Goal: Task Accomplishment & Management: Manage account settings

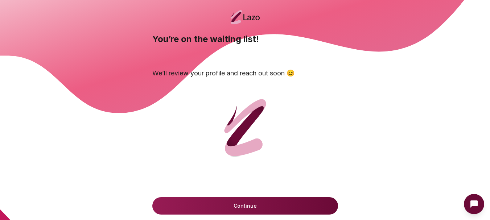
scroll to position [73, 0]
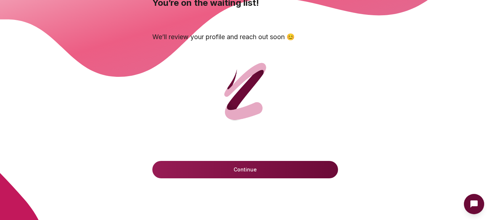
click at [197, 171] on button "Continue" at bounding box center [245, 169] width 186 height 17
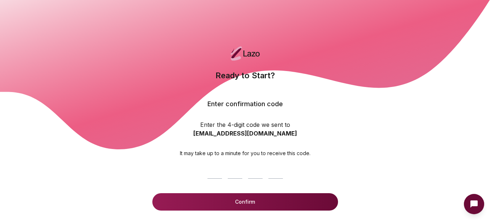
click at [234, 173] on input at bounding box center [245, 170] width 81 height 23
paste input "****"
type input "****"
click at [218, 201] on button "Confirm" at bounding box center [245, 201] width 186 height 17
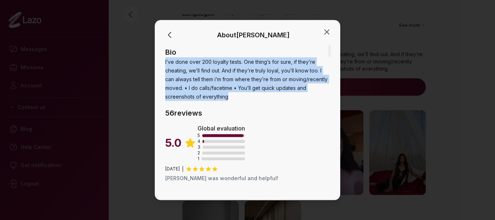
click at [327, 37] on div "About Lara" at bounding box center [248, 35] width 168 height 12
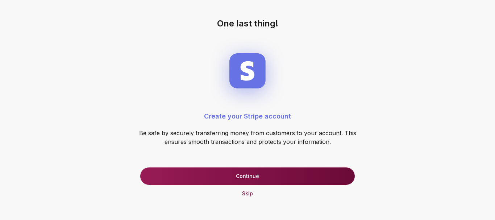
click at [236, 178] on button "Continue" at bounding box center [247, 176] width 215 height 17
click at [236, 177] on button "Update your financial information" at bounding box center [247, 176] width 215 height 17
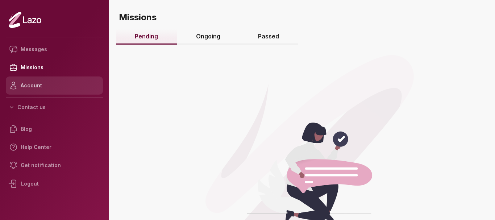
click at [34, 82] on link "Account" at bounding box center [54, 86] width 97 height 18
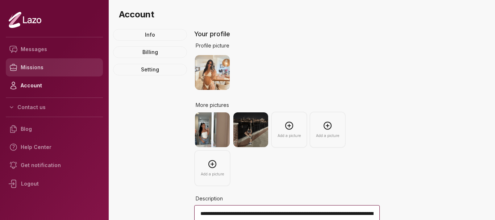
click at [28, 70] on link "Missions" at bounding box center [54, 67] width 97 height 18
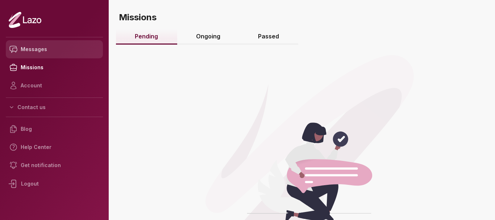
click at [36, 49] on link "Messages" at bounding box center [54, 49] width 97 height 18
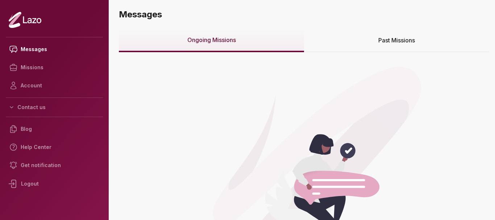
click at [33, 60] on link "Missions" at bounding box center [54, 67] width 97 height 18
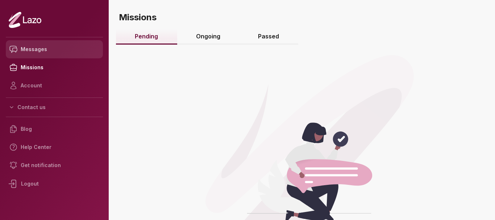
click at [43, 52] on link "Messages" at bounding box center [54, 49] width 97 height 18
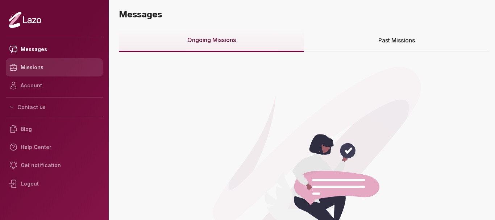
click at [47, 68] on link "Missions" at bounding box center [54, 67] width 97 height 18
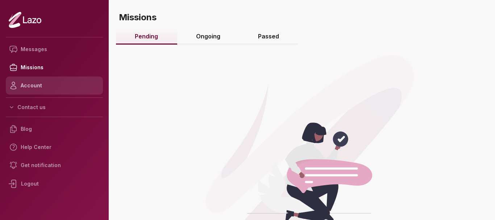
click at [38, 81] on link "Account" at bounding box center [54, 86] width 97 height 18
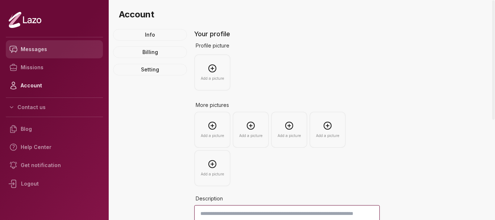
click at [11, 44] on icon at bounding box center [15, 50] width 12 height 12
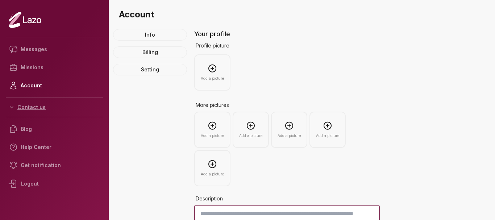
click at [34, 104] on button "Contact us" at bounding box center [54, 107] width 97 height 13
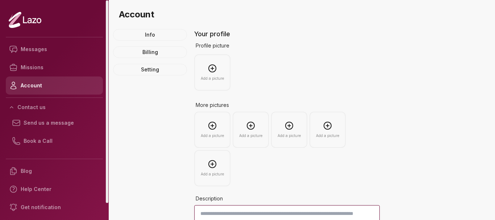
click at [33, 85] on link "Account" at bounding box center [54, 86] width 97 height 18
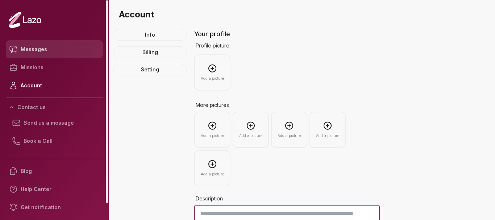
click at [34, 57] on link "Messages" at bounding box center [54, 49] width 97 height 18
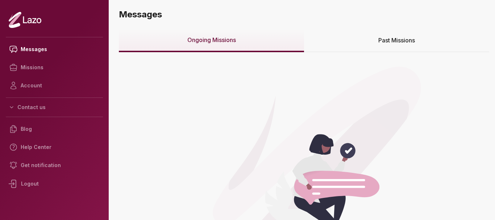
click at [31, 70] on link "Missions" at bounding box center [54, 67] width 97 height 18
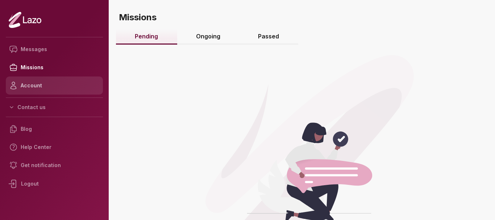
click at [31, 87] on link "Account" at bounding box center [54, 86] width 97 height 18
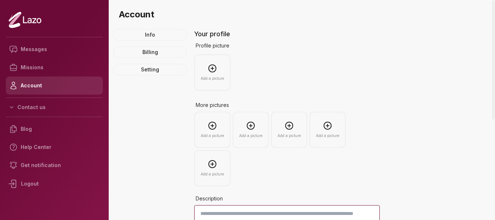
click at [30, 79] on link "Account" at bounding box center [54, 86] width 97 height 18
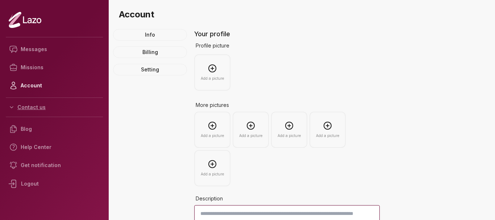
click at [33, 104] on button "Contact us" at bounding box center [54, 107] width 97 height 13
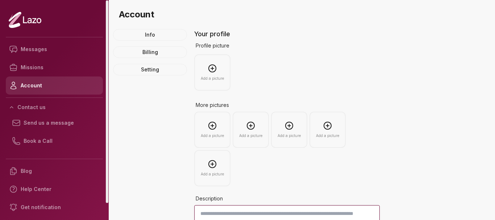
click at [36, 87] on link "Account" at bounding box center [54, 86] width 97 height 18
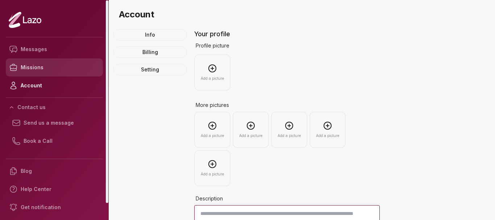
click at [38, 73] on link "Missions" at bounding box center [54, 67] width 97 height 18
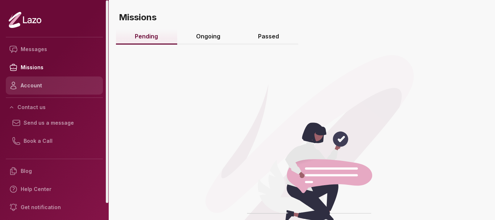
click at [35, 87] on link "Account" at bounding box center [54, 86] width 97 height 18
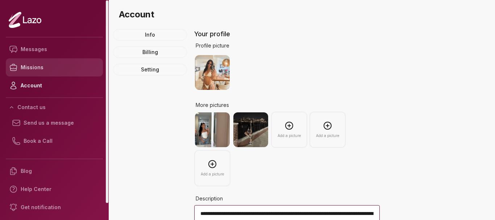
click at [32, 58] on link "Missions" at bounding box center [54, 67] width 97 height 18
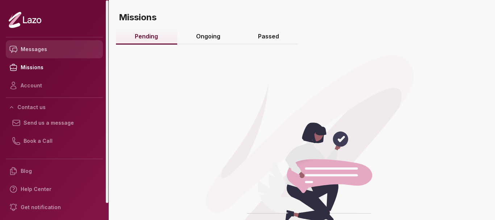
click at [40, 51] on link "Messages" at bounding box center [54, 49] width 97 height 18
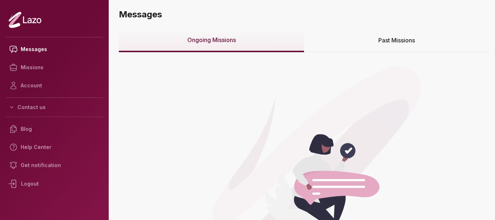
click at [34, 85] on link "Account" at bounding box center [54, 86] width 97 height 18
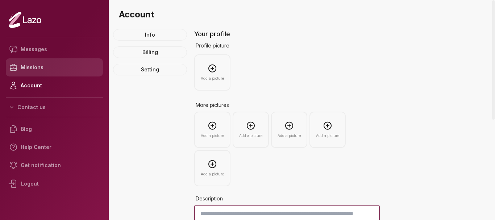
click at [37, 72] on link "Missions" at bounding box center [54, 67] width 97 height 18
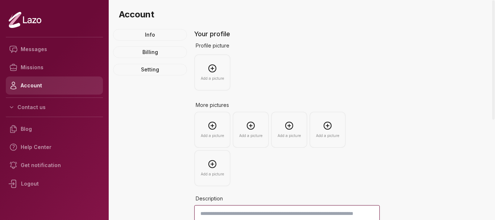
click at [38, 83] on link "Account" at bounding box center [54, 86] width 97 height 18
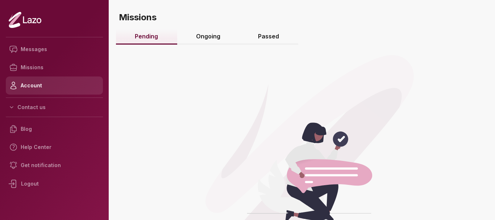
click at [38, 83] on link "Account" at bounding box center [54, 86] width 97 height 18
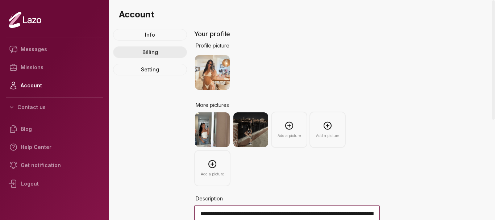
click at [154, 51] on link "Billing" at bounding box center [150, 52] width 74 height 12
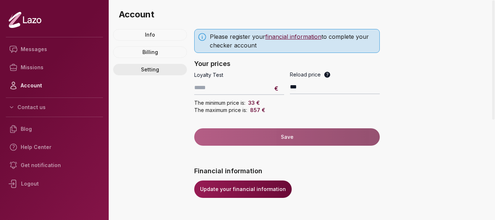
click at [147, 65] on link "Setting" at bounding box center [150, 70] width 74 height 12
select select "******"
select select "*****"
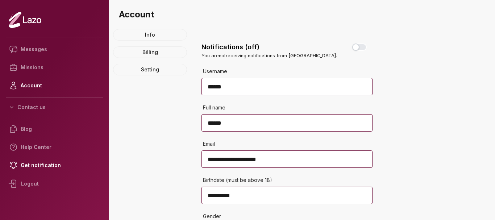
click at [36, 22] on icon at bounding box center [34, 20] width 4 height 5
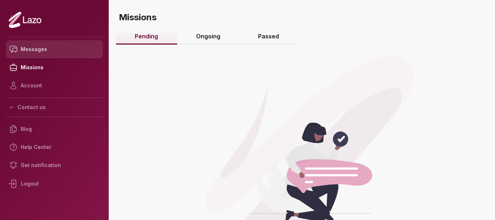
click at [23, 53] on link "Messages" at bounding box center [54, 49] width 97 height 18
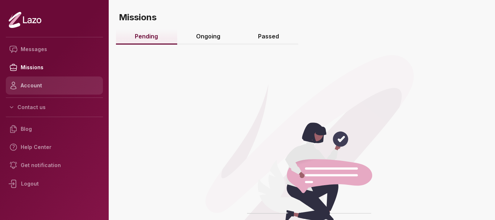
click at [37, 87] on link "Account" at bounding box center [54, 86] width 97 height 18
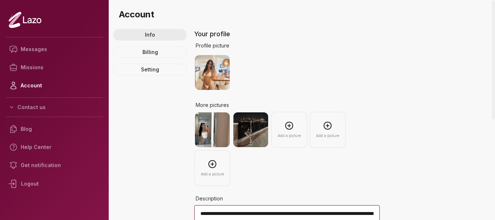
click at [143, 35] on link "Info" at bounding box center [150, 35] width 74 height 12
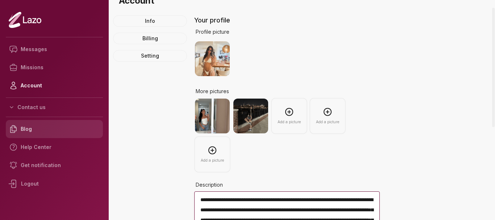
scroll to position [3, 0]
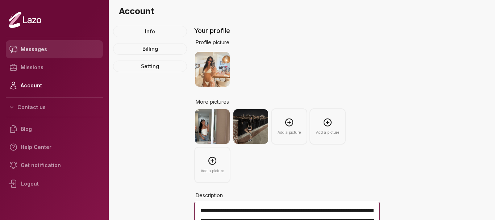
click at [42, 51] on link "Messages" at bounding box center [54, 49] width 97 height 18
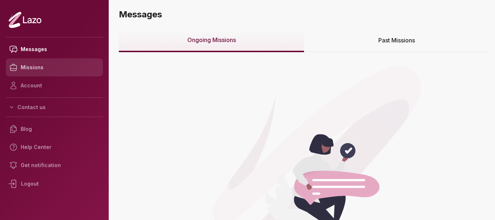
click at [36, 69] on link "Missions" at bounding box center [54, 67] width 97 height 18
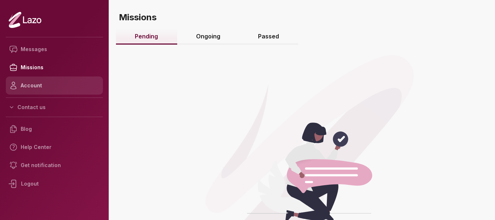
click at [34, 83] on link "Account" at bounding box center [54, 86] width 97 height 18
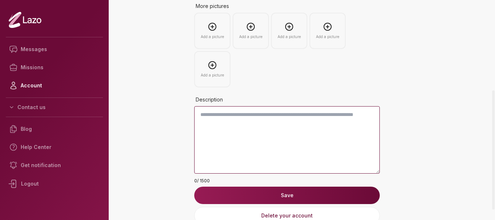
scroll to position [185, 0]
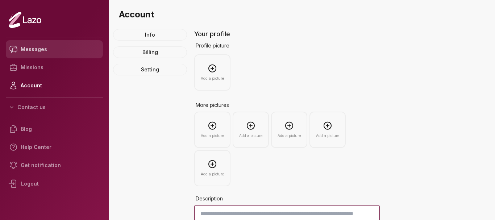
click at [40, 52] on link "Messages" at bounding box center [54, 49] width 97 height 18
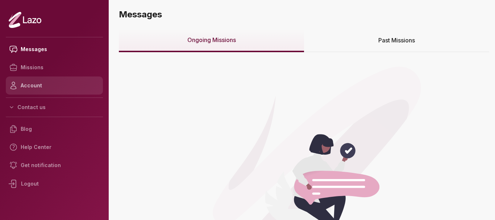
click at [29, 85] on link "Account" at bounding box center [54, 86] width 97 height 18
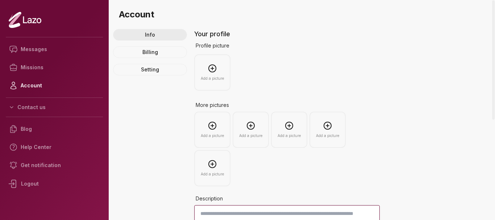
click at [150, 36] on link "Info" at bounding box center [150, 35] width 74 height 12
click at [152, 55] on link "Billing" at bounding box center [150, 52] width 74 height 12
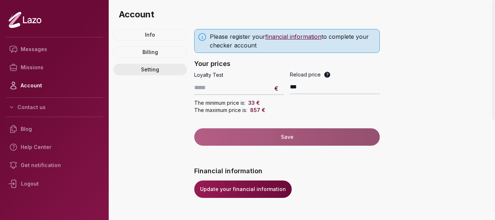
click at [151, 70] on link "Setting" at bounding box center [150, 70] width 74 height 12
select select "******"
select select "*****"
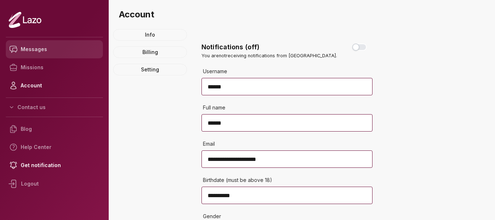
click at [40, 50] on link "Messages" at bounding box center [54, 49] width 97 height 18
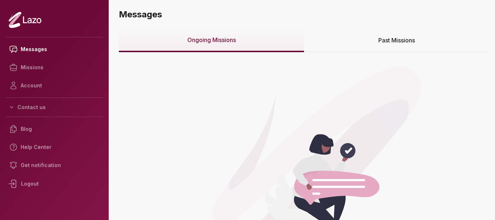
click at [31, 22] on icon at bounding box center [30, 20] width 4 height 5
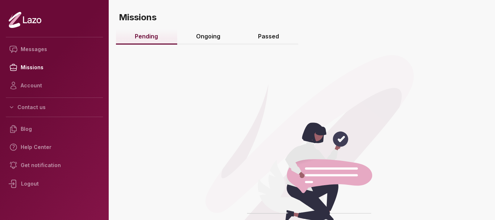
click at [207, 34] on link "Ongoing" at bounding box center [208, 37] width 62 height 16
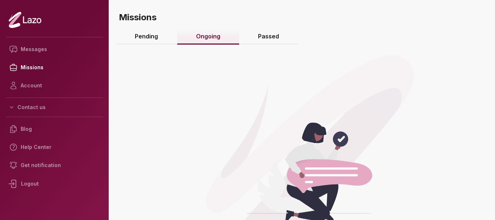
click at [260, 32] on link "Passed" at bounding box center [268, 37] width 59 height 16
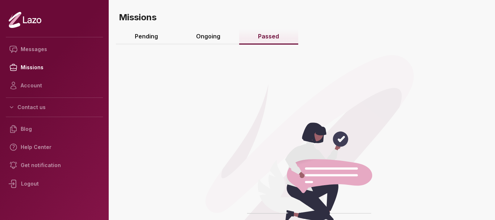
click at [155, 35] on link "Pending" at bounding box center [146, 37] width 61 height 16
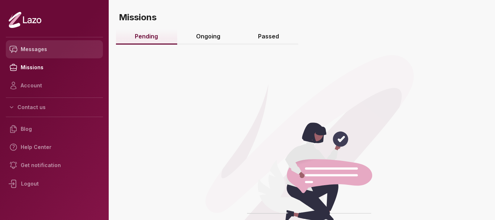
click at [45, 52] on link "Messages" at bounding box center [54, 49] width 97 height 18
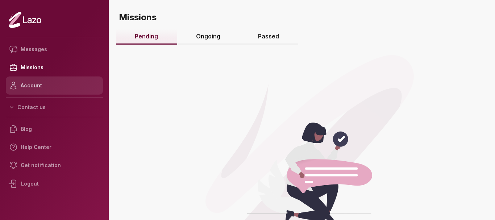
click at [41, 86] on link "Account" at bounding box center [54, 86] width 97 height 18
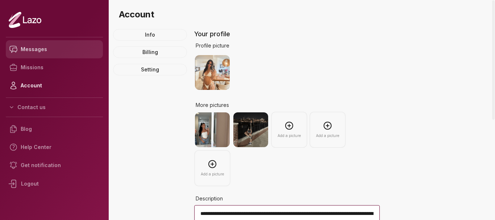
click at [40, 55] on link "Messages" at bounding box center [54, 49] width 97 height 18
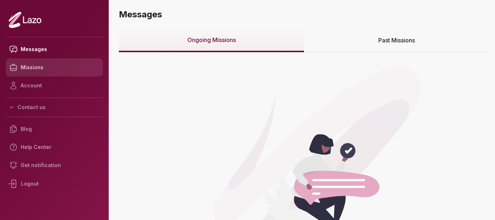
click at [46, 68] on link "Missions" at bounding box center [54, 67] width 97 height 18
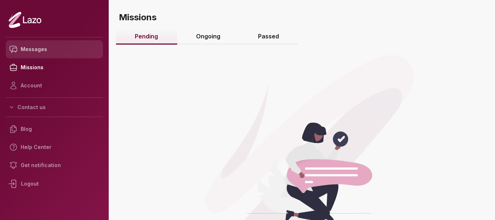
click at [30, 50] on link "Messages" at bounding box center [54, 49] width 97 height 18
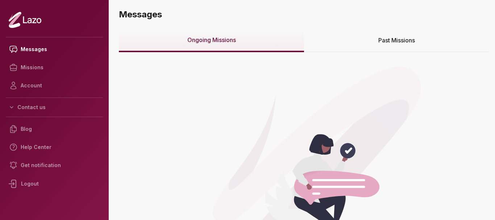
click at [37, 15] on icon at bounding box center [25, 20] width 33 height 17
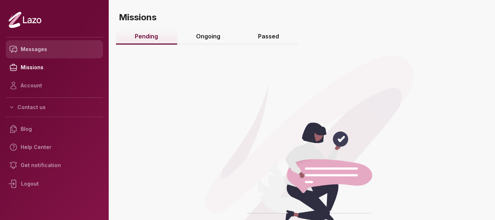
click at [41, 48] on link "Messages" at bounding box center [54, 49] width 97 height 18
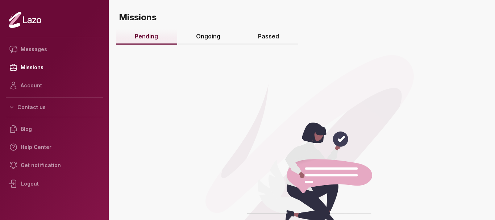
click at [34, 16] on icon at bounding box center [25, 20] width 33 height 17
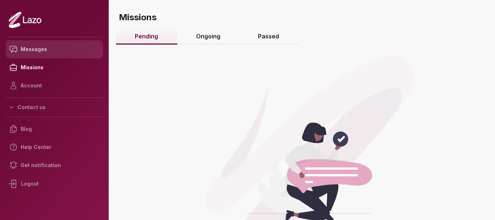
click at [32, 58] on link "Messages" at bounding box center [54, 49] width 97 height 18
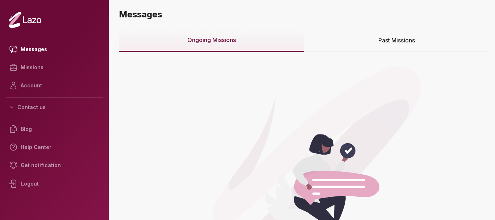
click at [29, 68] on link "Missions" at bounding box center [54, 67] width 97 height 18
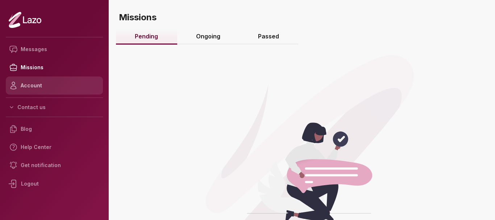
click at [28, 88] on link "Account" at bounding box center [54, 86] width 97 height 18
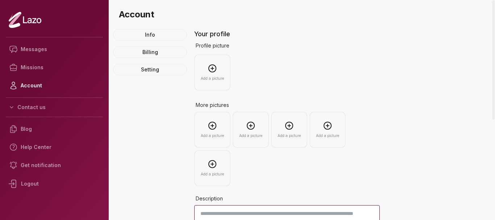
click at [32, 18] on icon at bounding box center [25, 20] width 33 height 17
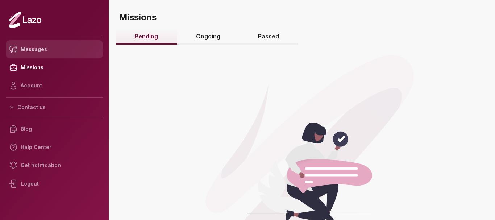
click at [21, 48] on link "Messages" at bounding box center [54, 49] width 97 height 18
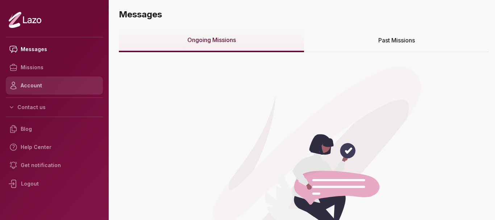
click at [75, 81] on link "Account" at bounding box center [54, 86] width 97 height 18
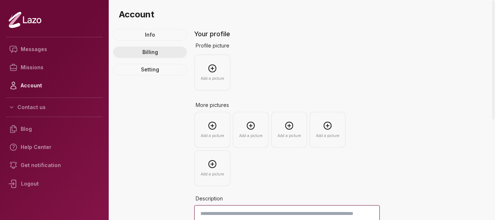
click at [144, 54] on link "Billing" at bounding box center [150, 52] width 74 height 12
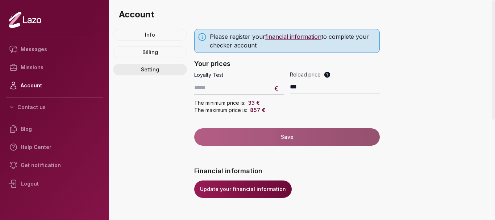
click at [152, 70] on link "Setting" at bounding box center [150, 70] width 74 height 12
select select "******"
select select "*****"
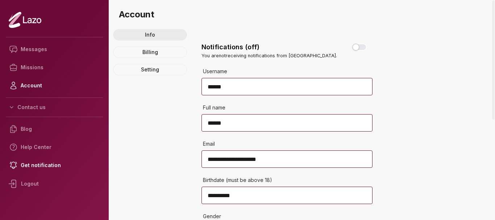
click at [146, 38] on link "Info" at bounding box center [150, 35] width 74 height 12
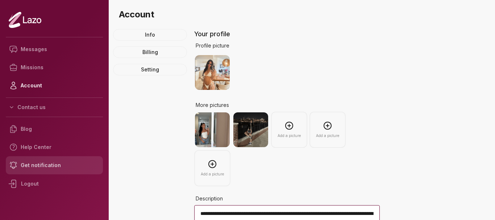
click at [36, 166] on link "Get notification" at bounding box center [54, 165] width 97 height 18
select select "******"
select select "*****"
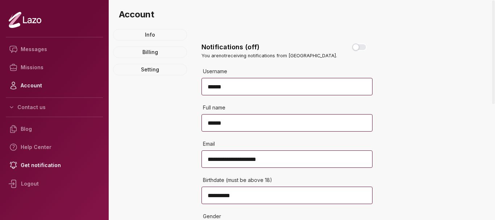
click at [359, 45] on button "Use setting" at bounding box center [360, 47] width 15 height 7
click at [357, 48] on button "Use setting" at bounding box center [360, 47] width 15 height 7
click at [359, 48] on button "Use setting" at bounding box center [360, 47] width 15 height 7
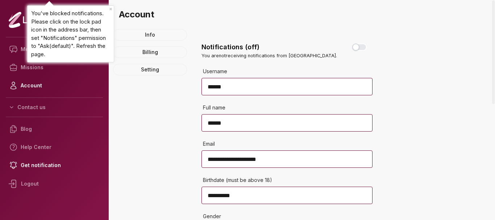
click at [359, 47] on button "Use setting" at bounding box center [360, 47] width 15 height 7
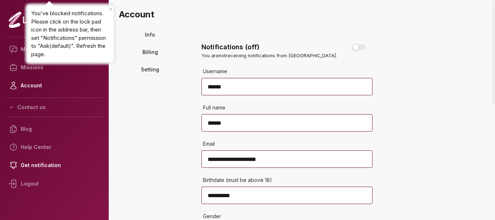
click at [359, 47] on button "Use setting" at bounding box center [360, 47] width 15 height 7
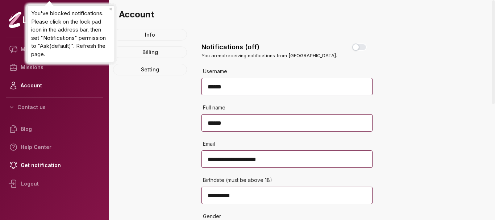
click at [359, 47] on button "Use setting" at bounding box center [360, 47] width 15 height 7
click at [162, 105] on div "Info Billing Setting" at bounding box center [150, 218] width 74 height 378
click at [14, 61] on link "Missions" at bounding box center [54, 67] width 97 height 18
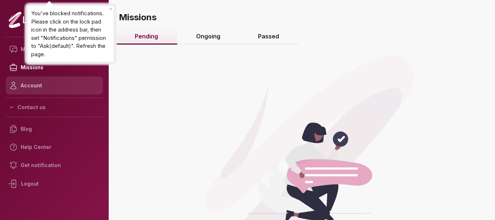
click at [18, 83] on icon at bounding box center [15, 86] width 12 height 12
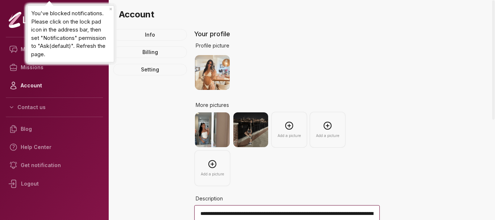
click at [206, 46] on span "Profile picture" at bounding box center [213, 45] width 34 height 7
click at [207, 44] on span "Profile picture" at bounding box center [213, 45] width 34 height 7
click at [143, 54] on link "Billing" at bounding box center [150, 52] width 74 height 12
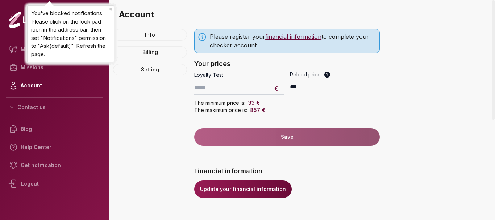
click at [227, 193] on link "Update your financial information" at bounding box center [243, 189] width 98 height 17
click at [141, 70] on link "Setting" at bounding box center [150, 70] width 74 height 12
select select "******"
select select "*****"
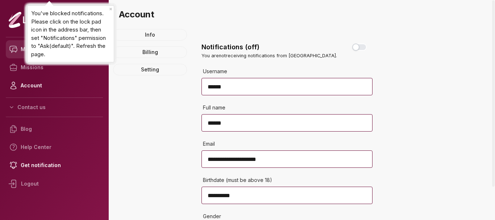
click at [10, 55] on icon at bounding box center [15, 50] width 12 height 12
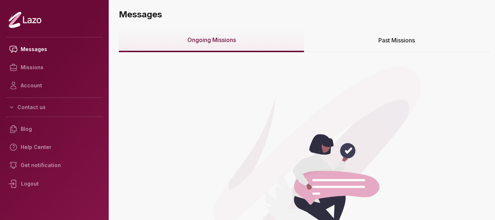
click at [16, 66] on icon at bounding box center [15, 68] width 12 height 12
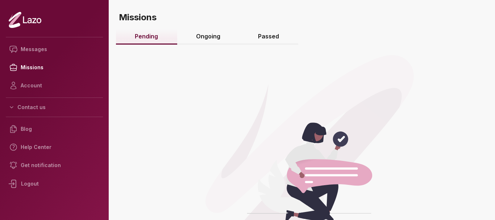
click at [38, 21] on icon at bounding box center [25, 20] width 33 height 17
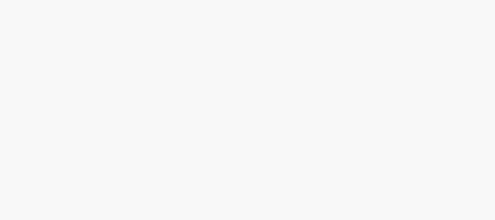
click at [44, 52] on div at bounding box center [247, 110] width 495 height 220
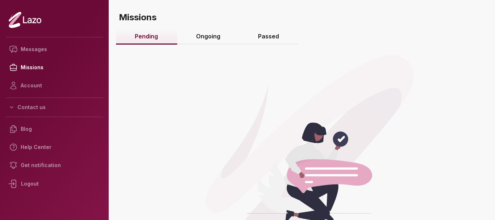
click at [44, 52] on link "Messages" at bounding box center [54, 49] width 97 height 18
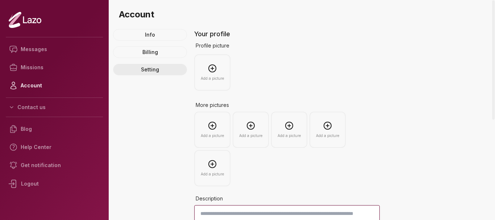
click at [143, 69] on link "Setting" at bounding box center [150, 70] width 74 height 12
select select "******"
select select "*****"
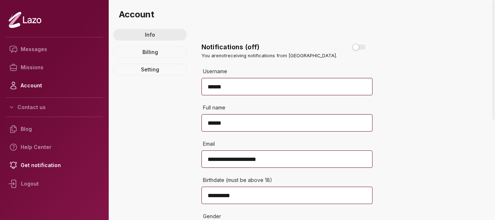
click at [153, 36] on link "Info" at bounding box center [150, 35] width 74 height 12
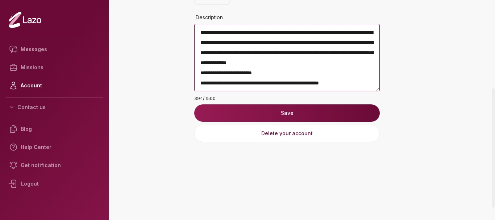
scroll to position [36, 0]
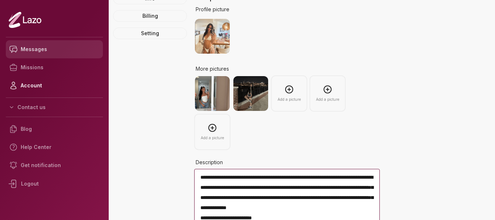
click at [38, 51] on link "Messages" at bounding box center [54, 49] width 97 height 18
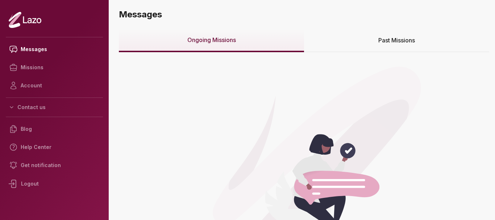
click at [28, 21] on icon at bounding box center [25, 20] width 33 height 17
click at [34, 21] on icon at bounding box center [25, 20] width 33 height 17
